Goal: Check status: Check status

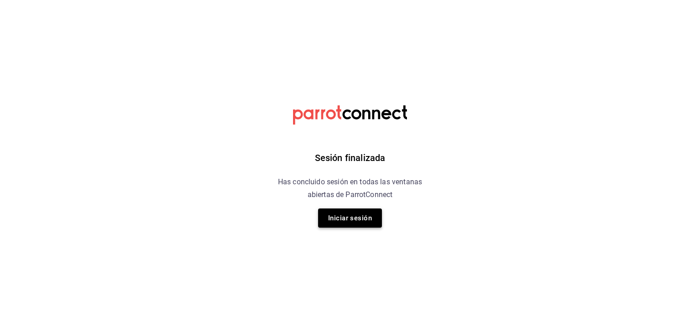
click at [350, 218] on button "Iniciar sesión" at bounding box center [350, 217] width 64 height 19
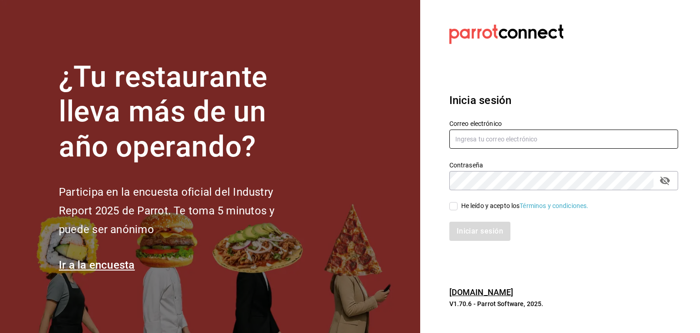
type input "[PERSON_NAME][EMAIL_ADDRESS][DOMAIN_NAME]"
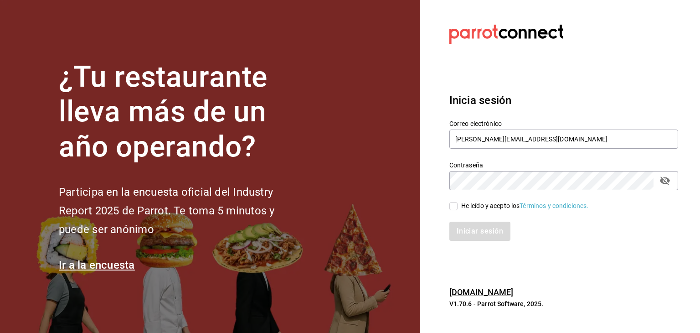
click at [452, 205] on input "He leído y acepto los Términos y condiciones." at bounding box center [453, 206] width 8 height 8
checkbox input "true"
click at [470, 228] on button "Iniciar sesión" at bounding box center [480, 230] width 62 height 19
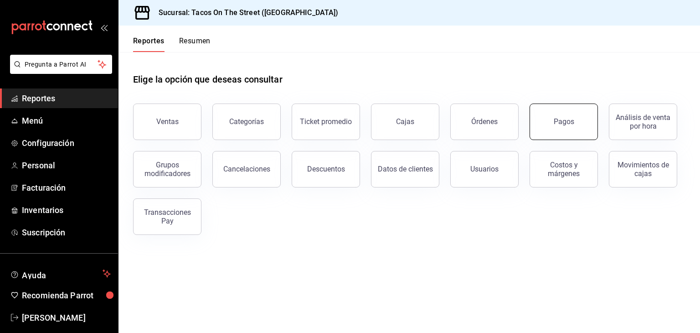
click at [547, 124] on button "Pagos" at bounding box center [563, 121] width 68 height 36
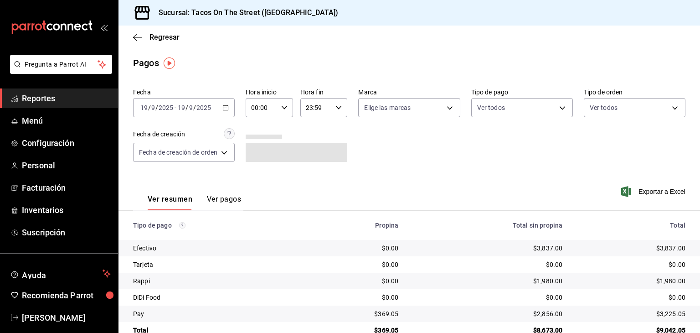
click at [227, 108] on icon "button" at bounding box center [225, 107] width 6 height 6
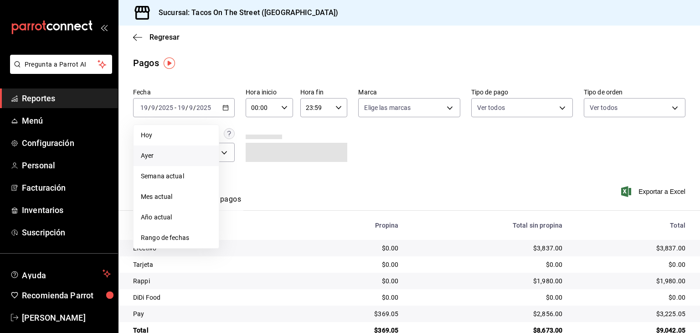
click at [186, 156] on span "Ayer" at bounding box center [176, 156] width 71 height 10
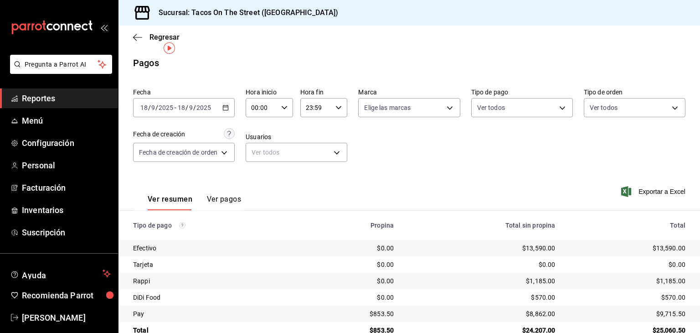
scroll to position [21, 0]
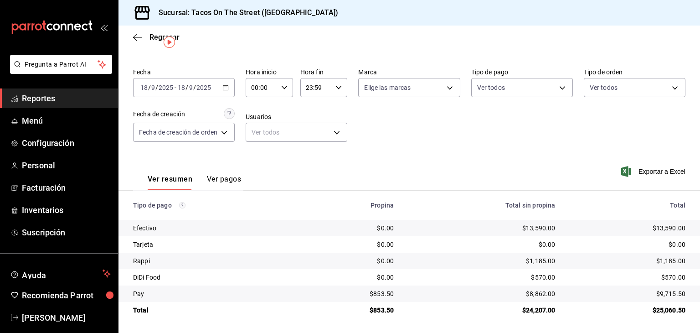
click at [224, 88] on icon "button" at bounding box center [225, 87] width 6 height 6
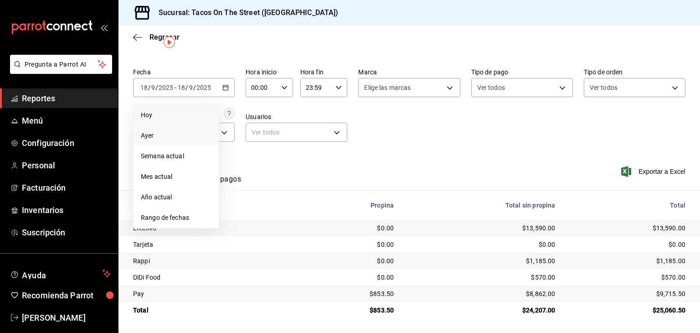
click at [196, 112] on span "Hoy" at bounding box center [176, 115] width 71 height 10
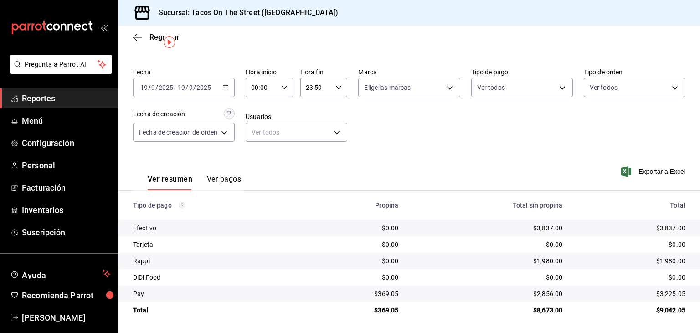
click at [223, 87] on \(Stroke\) "button" at bounding box center [225, 87] width 5 height 5
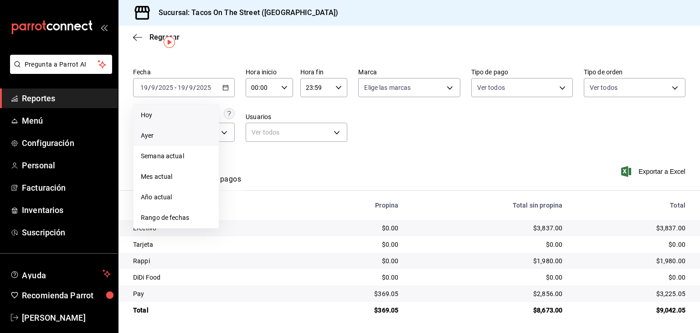
click at [184, 140] on li "Ayer" at bounding box center [175, 135] width 85 height 21
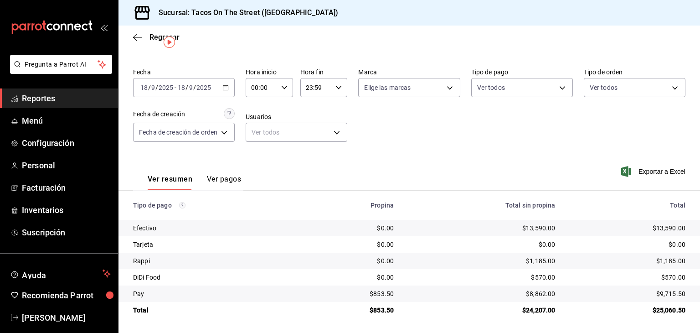
click at [224, 87] on icon "button" at bounding box center [225, 87] width 6 height 6
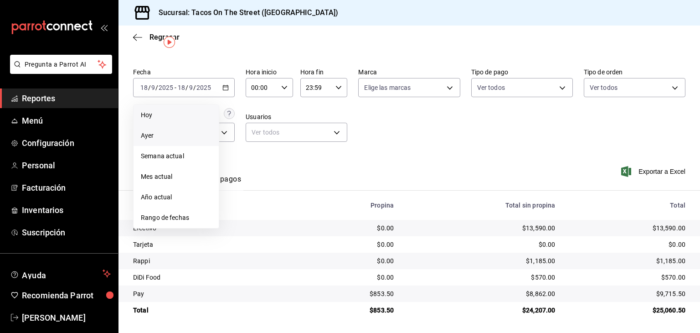
click at [166, 116] on span "Hoy" at bounding box center [176, 115] width 71 height 10
